Goal: Information Seeking & Learning: Learn about a topic

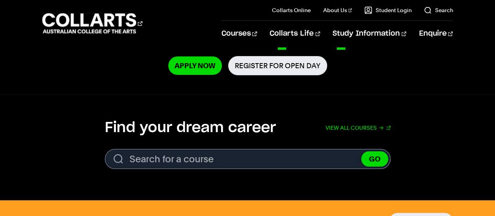
scroll to position [193, 0]
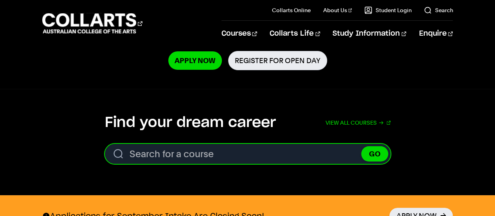
click at [219, 144] on input "Search for a course" at bounding box center [248, 154] width 286 height 20
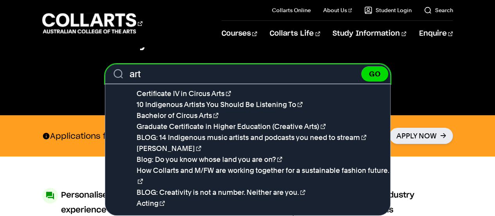
scroll to position [273, 0]
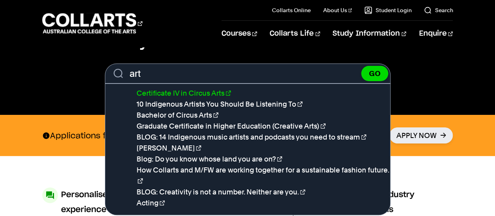
click at [178, 94] on link "Certificate IV in Circus Arts" at bounding box center [184, 93] width 94 height 8
type input "Certificate IV in Circus Arts"
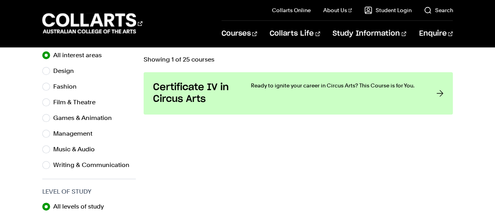
scroll to position [270, 0]
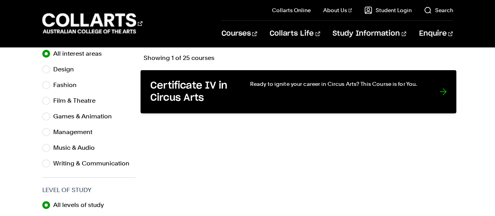
drag, startPoint x: 0, startPoint y: 0, endPoint x: 178, endPoint y: 94, distance: 201.7
click at [178, 94] on h3 "Certificate IV in Circus Arts" at bounding box center [192, 92] width 84 height 24
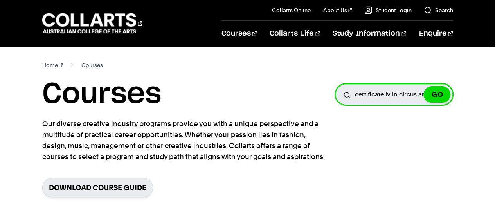
click at [386, 99] on input "certificate iv in circus arts" at bounding box center [393, 94] width 117 height 21
type input "arts"
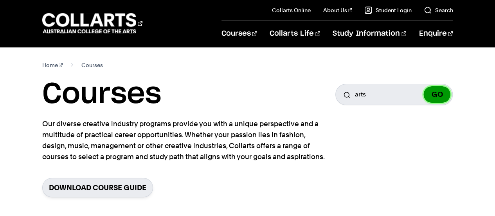
click at [433, 93] on button "GO" at bounding box center [436, 94] width 27 height 16
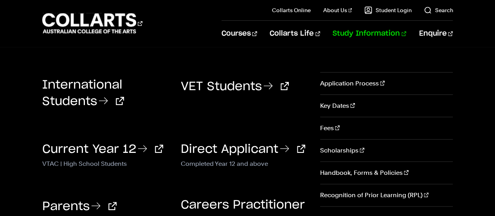
scroll to position [5, 0]
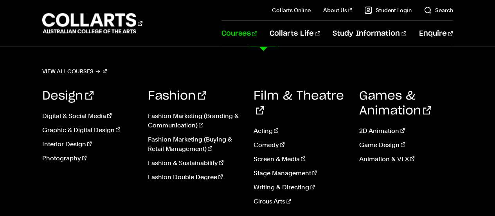
click at [256, 31] on link "Courses" at bounding box center [239, 34] width 36 height 26
click at [93, 68] on link "View all courses" at bounding box center [74, 71] width 65 height 11
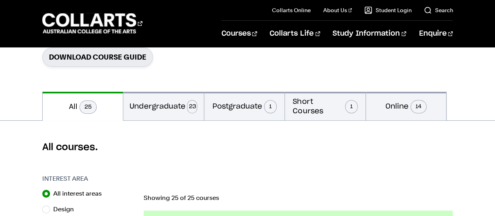
scroll to position [131, 0]
click at [116, 108] on button "All 25" at bounding box center [83, 105] width 81 height 29
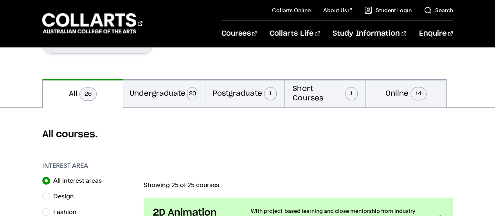
scroll to position [0, 0]
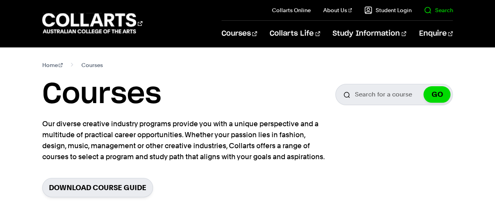
click at [434, 7] on link "Search" at bounding box center [438, 10] width 29 height 8
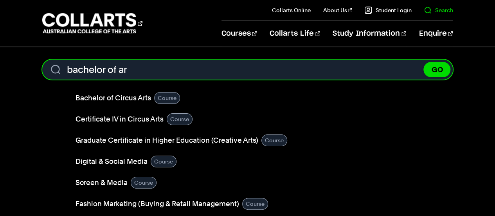
type input "bachelor of art"
